Goal: Navigation & Orientation: Find specific page/section

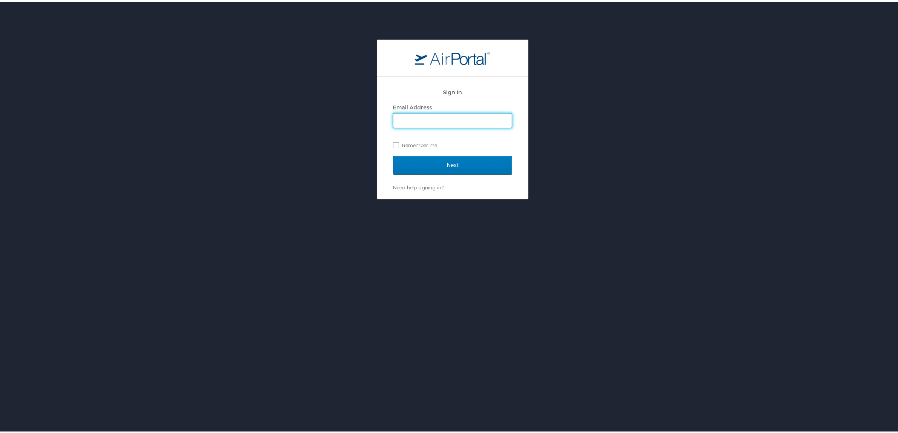
click at [423, 122] on input "Email Address" at bounding box center [452, 119] width 118 height 14
type input "[PERSON_NAME][EMAIL_ADDRESS][PERSON_NAME][DOMAIN_NAME]"
click at [468, 172] on input "Next" at bounding box center [452, 163] width 119 height 19
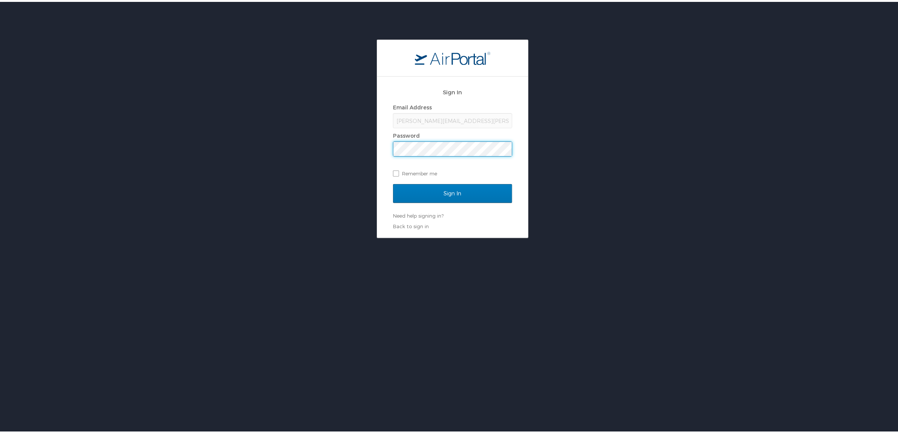
click at [353, 151] on div "Sign In Email Address [PERSON_NAME][EMAIL_ADDRESS][PERSON_NAME][DOMAIN_NAME] Pa…" at bounding box center [452, 137] width 905 height 198
click at [393, 182] on input "Sign In" at bounding box center [452, 191] width 119 height 19
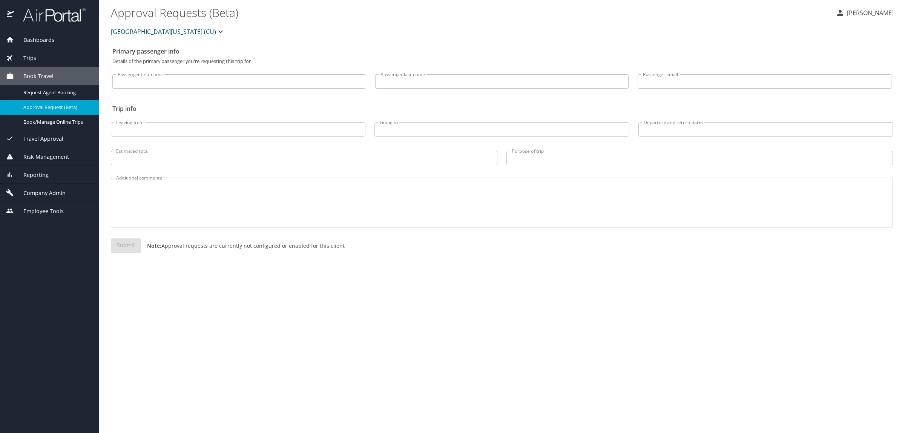
click at [39, 176] on span "Reporting" at bounding box center [31, 175] width 35 height 8
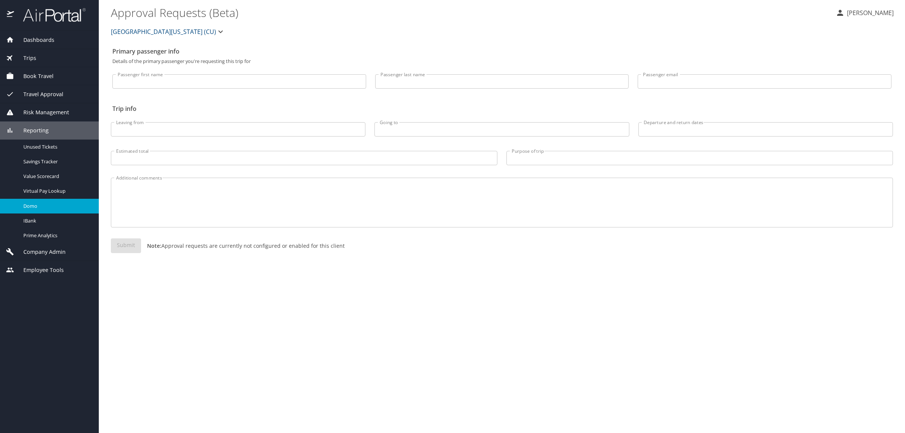
click at [40, 207] on span "Domo" at bounding box center [56, 206] width 66 height 7
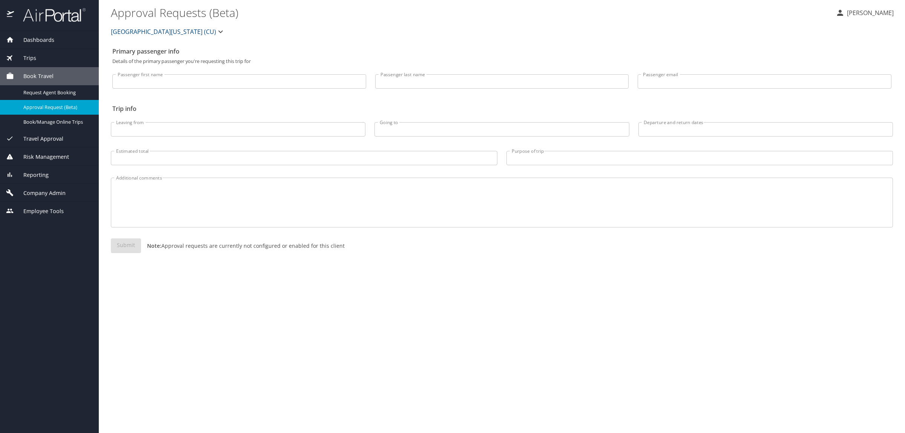
click at [46, 176] on span "Reporting" at bounding box center [31, 175] width 35 height 8
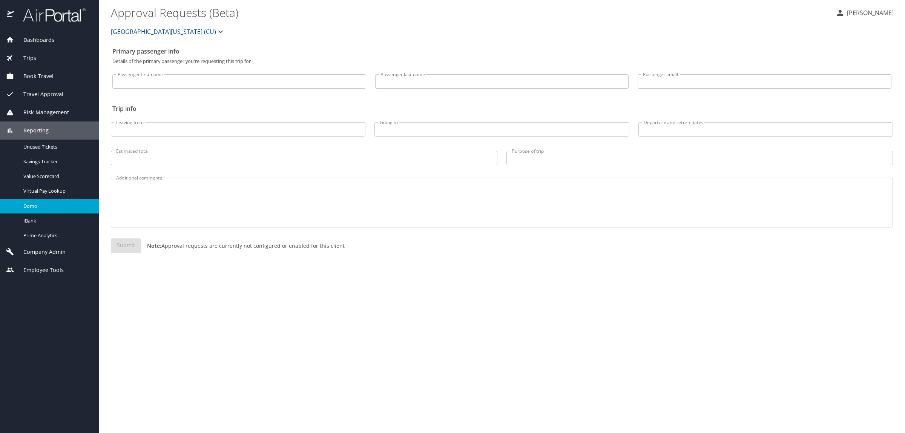
click at [43, 204] on span "Domo" at bounding box center [56, 206] width 66 height 7
